Goal: Information Seeking & Learning: Learn about a topic

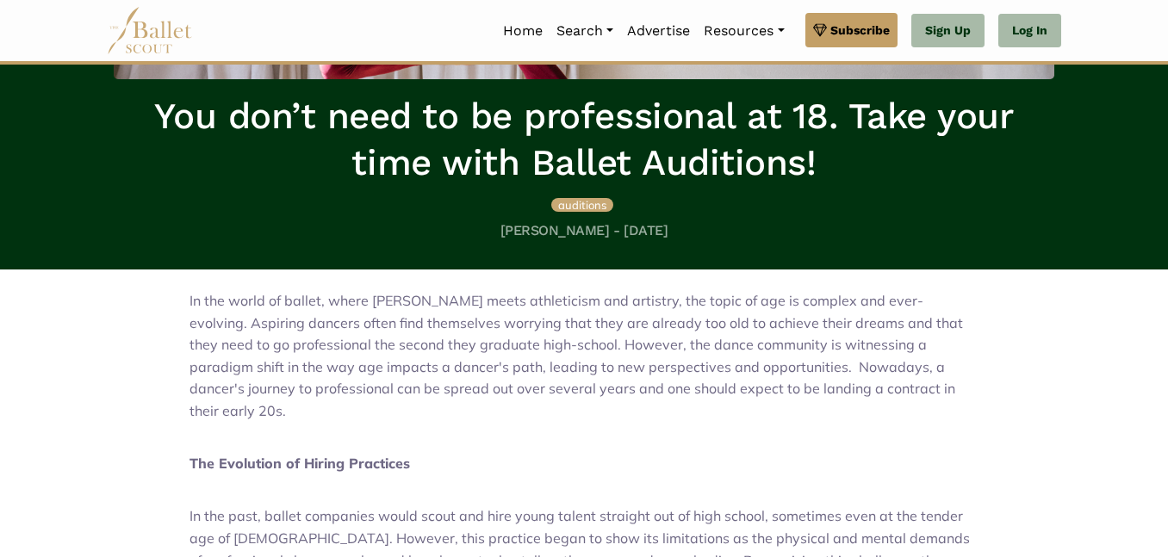
scroll to position [328, 0]
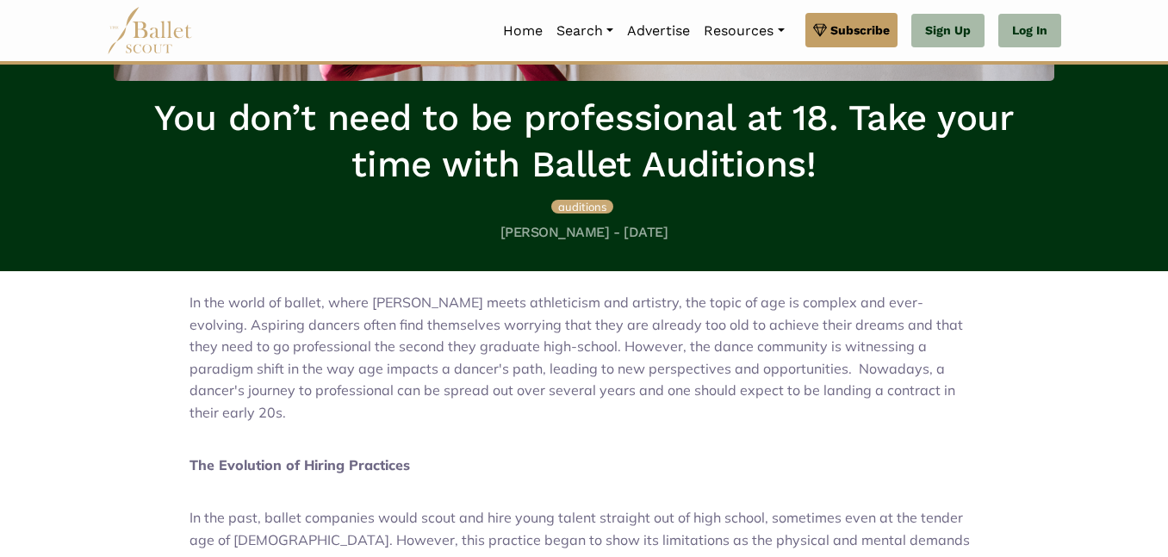
click at [918, 311] on p "In the world of ballet, where [PERSON_NAME] meets athleticism and artistry, the…" at bounding box center [584, 358] width 789 height 133
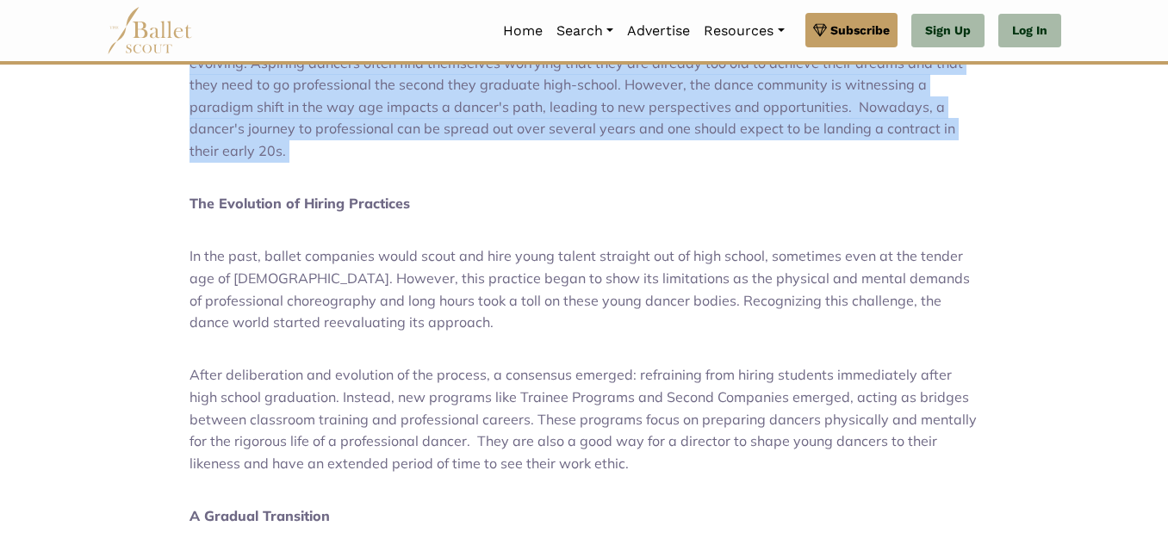
scroll to position [591, 0]
click at [776, 338] on p at bounding box center [584, 349] width 789 height 22
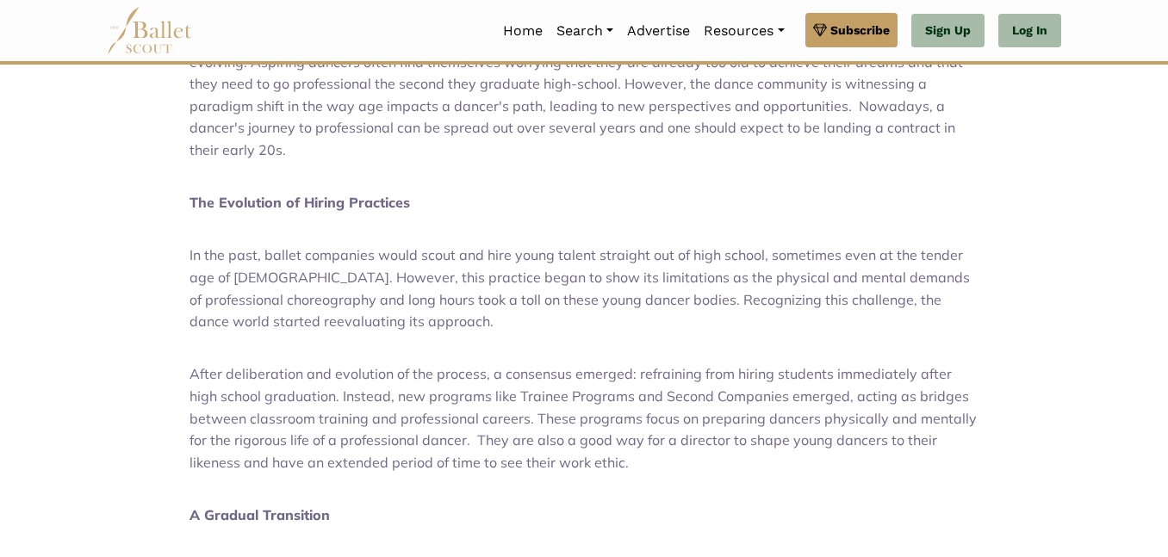
click at [776, 338] on p at bounding box center [584, 349] width 789 height 22
click at [912, 264] on span "In the past, ballet companies would scout and hire young talent straight out of…" at bounding box center [580, 288] width 781 height 84
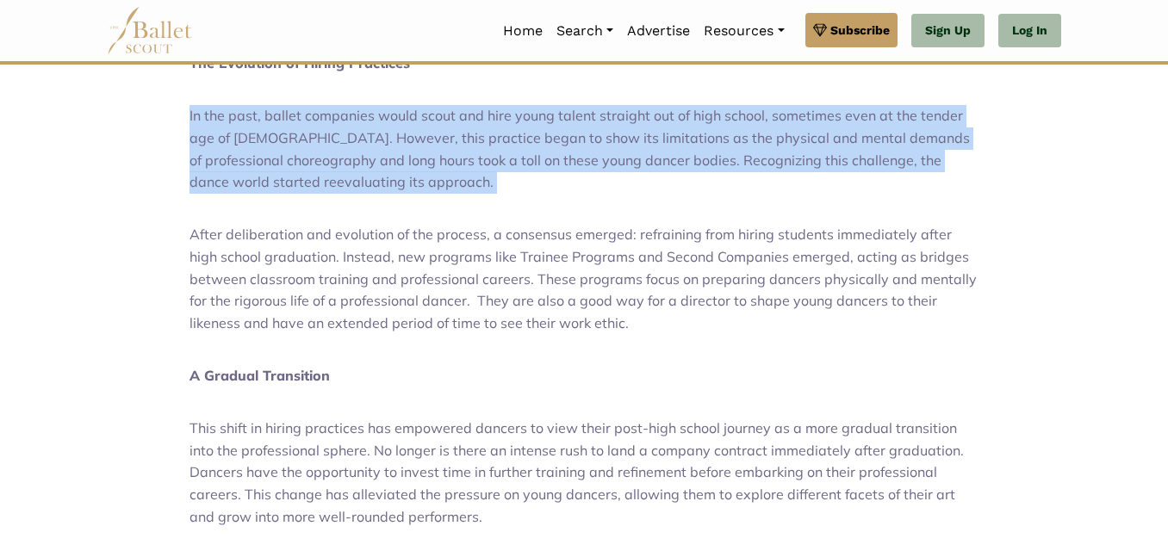
scroll to position [745, 0]
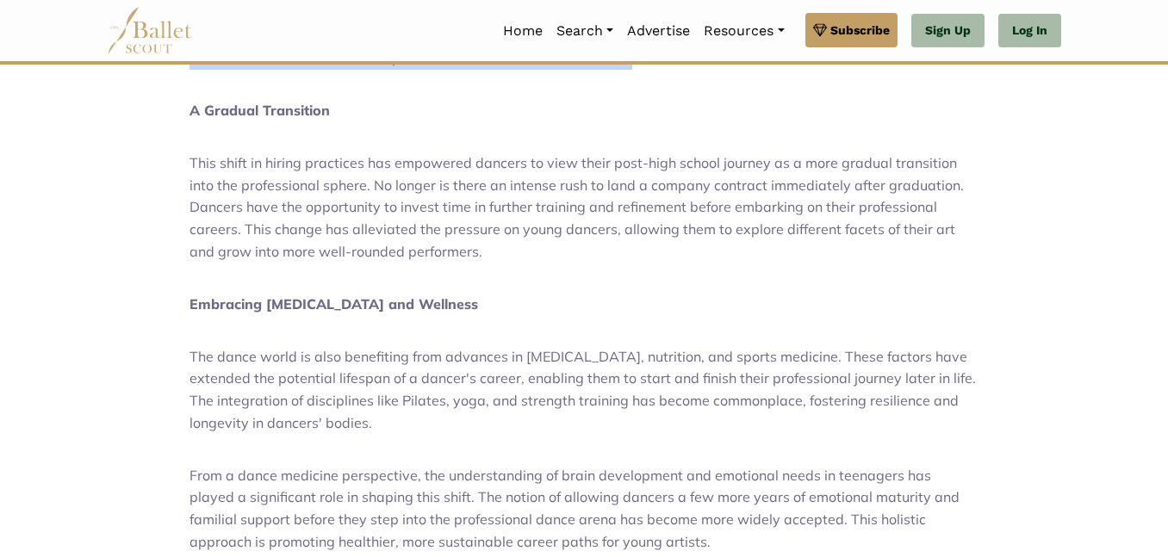
scroll to position [1002, 0]
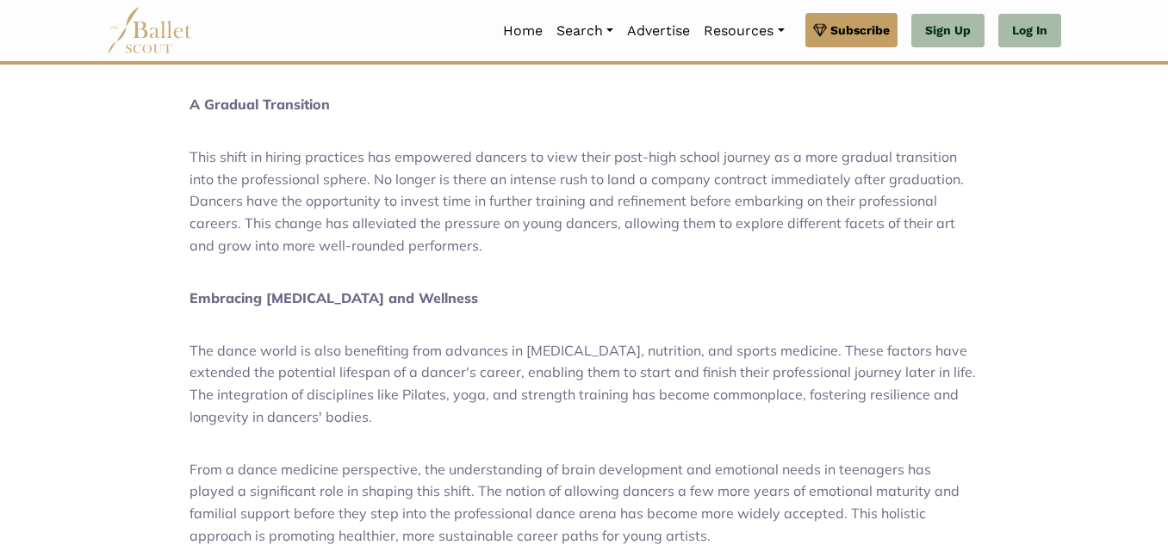
click at [984, 210] on div "In the world of ballet, where [PERSON_NAME] meets athleticism and artistry, the…" at bounding box center [584, 368] width 982 height 1541
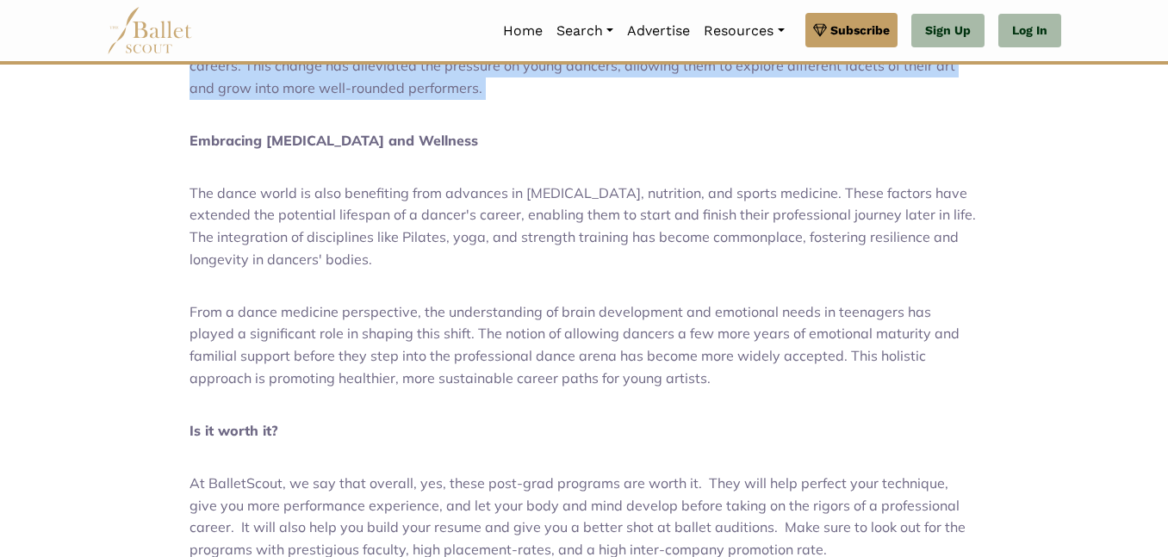
scroll to position [1159, 0]
click at [984, 210] on div "In the world of ballet, where [PERSON_NAME] meets athleticism and artistry, the…" at bounding box center [584, 211] width 982 height 1541
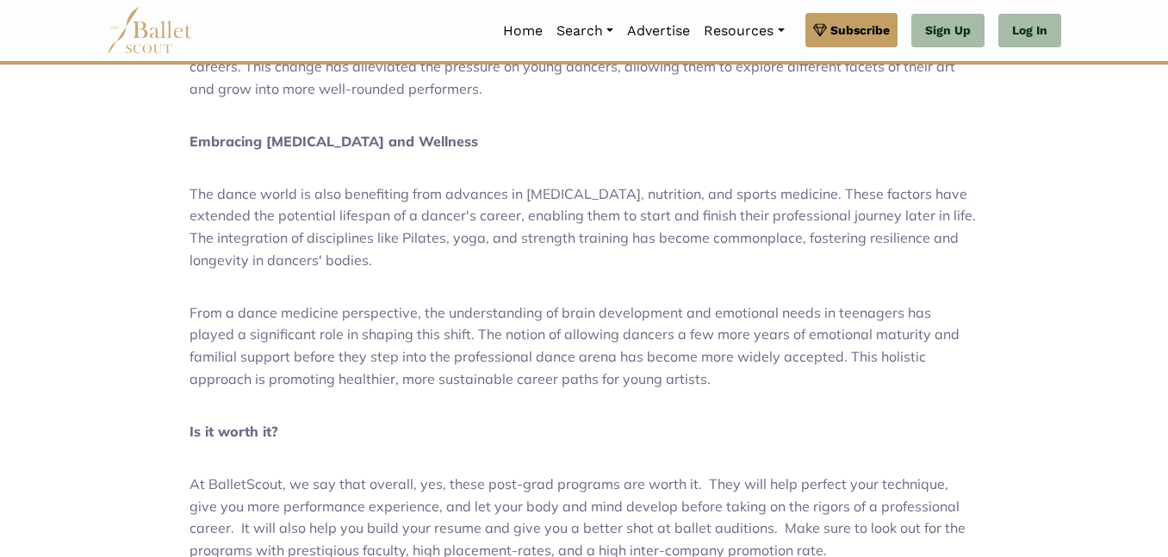
click at [984, 210] on div "In the world of ballet, where [PERSON_NAME] meets athleticism and artistry, the…" at bounding box center [584, 211] width 982 height 1541
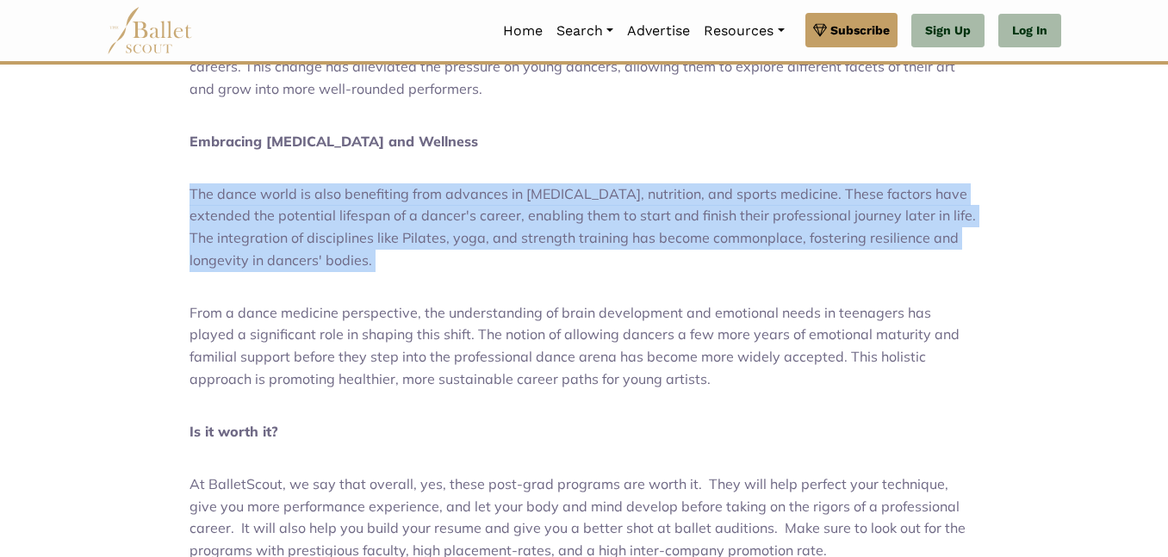
click at [990, 304] on div "In the world of ballet, where [PERSON_NAME] meets athleticism and artistry, the…" at bounding box center [584, 211] width 982 height 1541
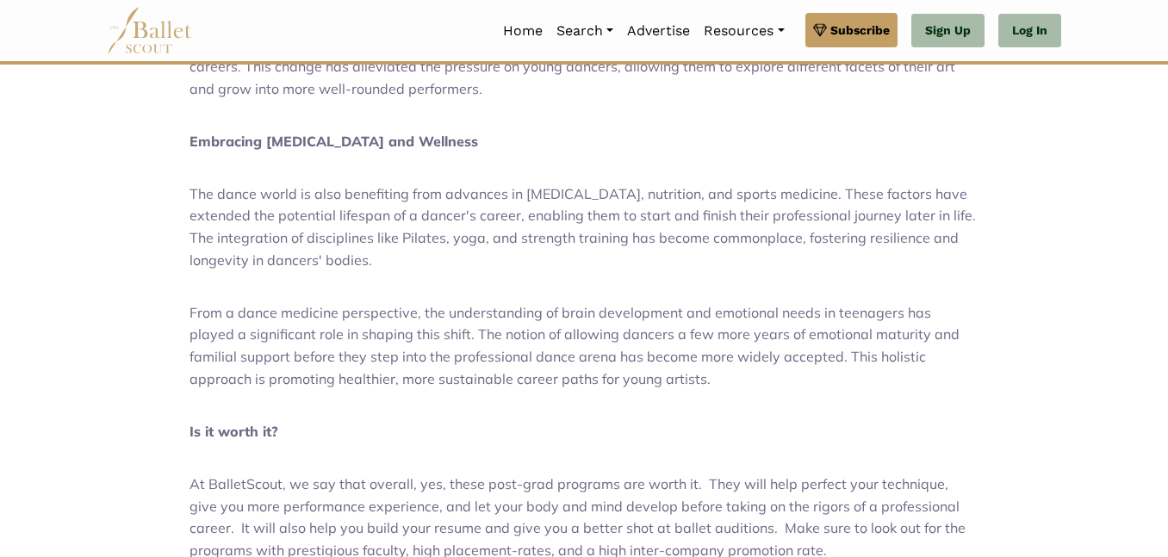
click at [990, 304] on div "In the world of ballet, where [PERSON_NAME] meets athleticism and artistry, the…" at bounding box center [584, 211] width 982 height 1541
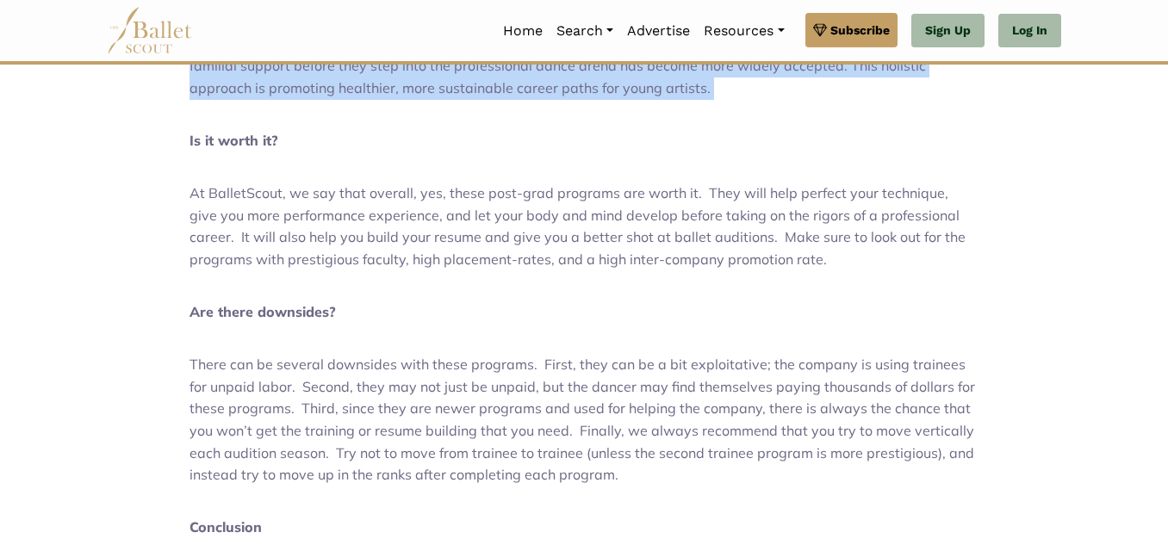
scroll to position [1480, 0]
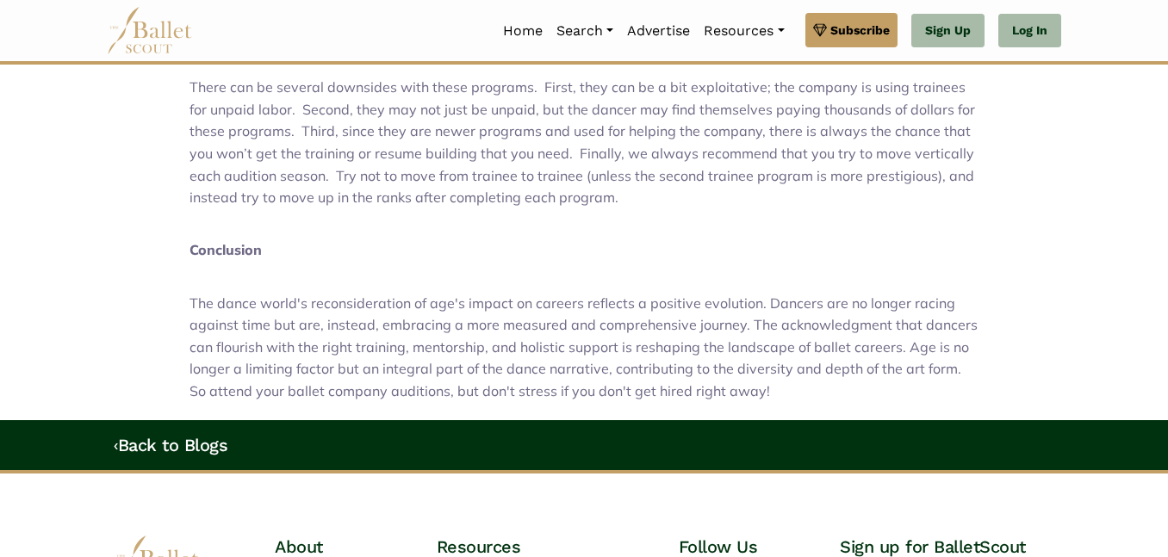
scroll to position [1725, 0]
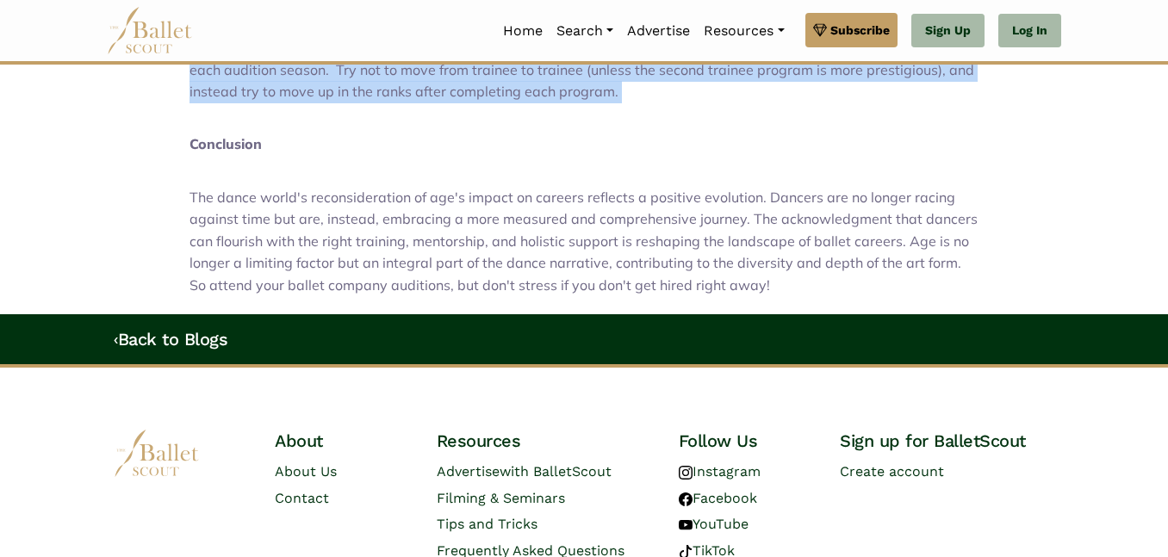
scroll to position [1836, 0]
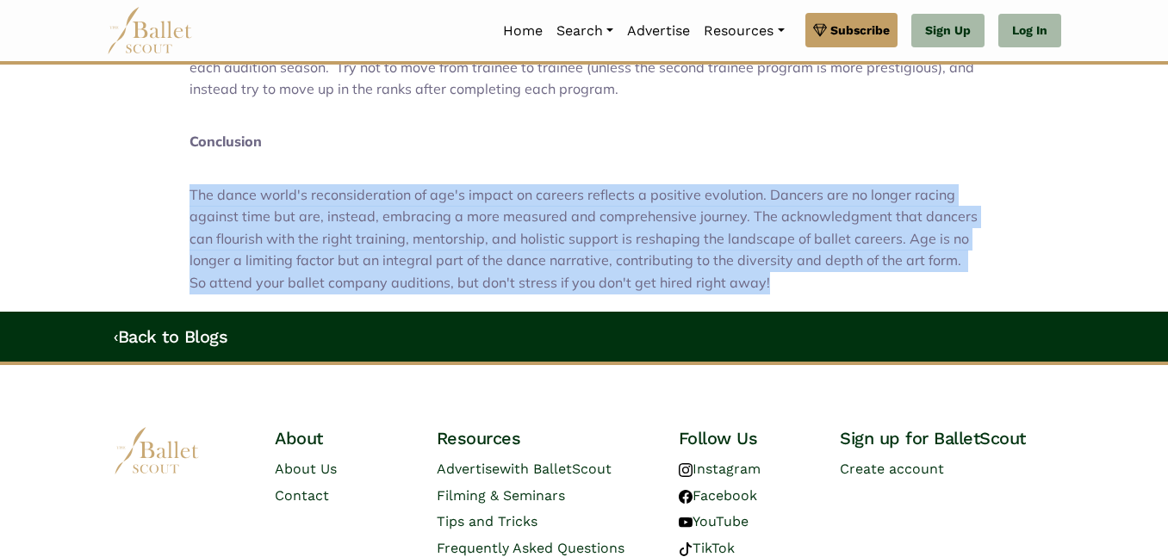
scroll to position [1937, 0]
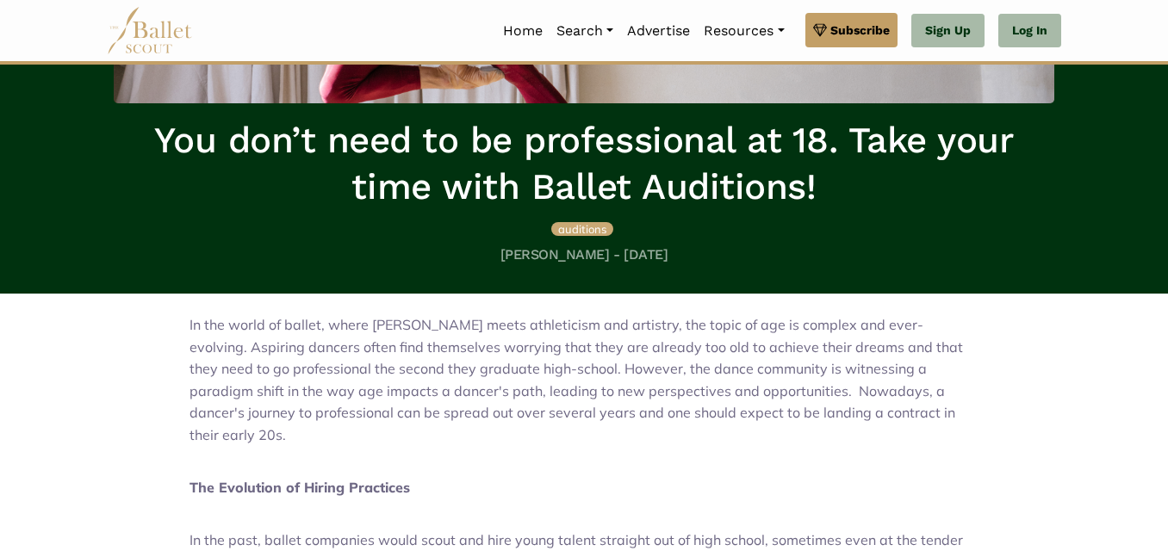
scroll to position [327, 0]
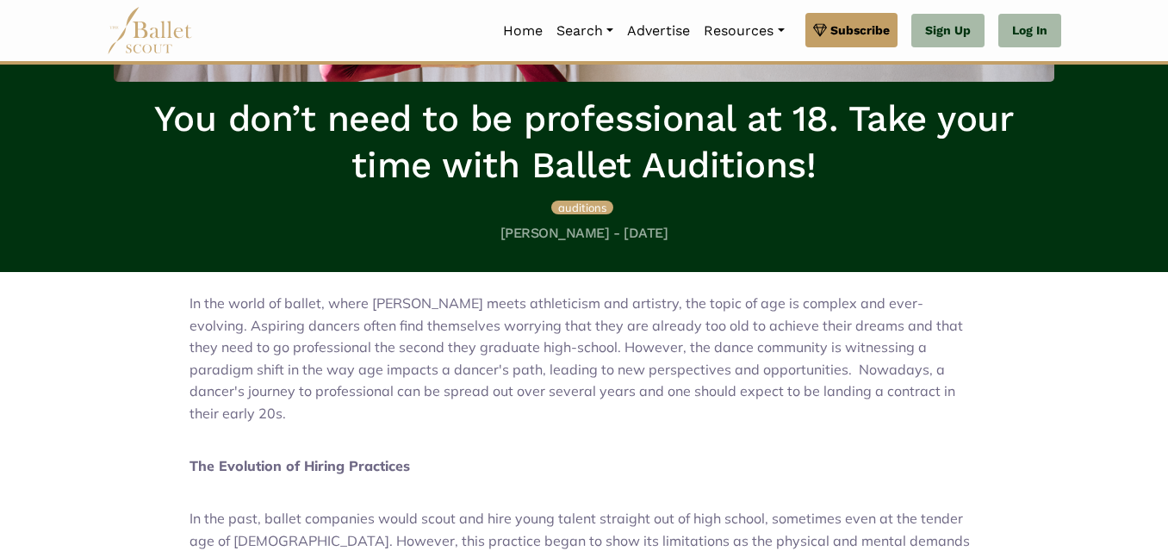
click at [471, 303] on span "In the world of ballet, where [PERSON_NAME] meets athleticism and artistry, the…" at bounding box center [577, 359] width 774 height 128
